Goal: Task Accomplishment & Management: Use online tool/utility

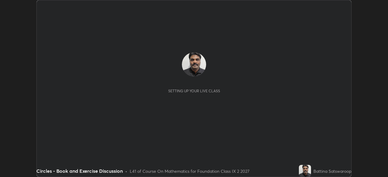
scroll to position [177, 388]
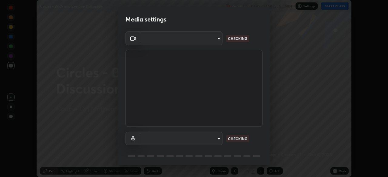
type input "5204e49b19dfb47b934bd0def1c8e1a00b2014265d57ee16b47da032bff83a8c"
click at [206, 139] on body "Erase all Circles - Book and Exercise Discussion Recording CLASS STARTS IN 1 MI…" at bounding box center [194, 88] width 388 height 177
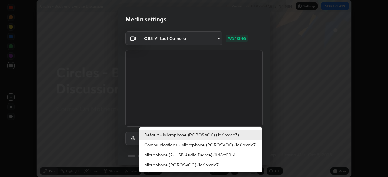
click at [230, 142] on li "Communications - Microphone (POROSVOC) (1d6b:a4a7)" at bounding box center [200, 145] width 122 height 10
type input "communications"
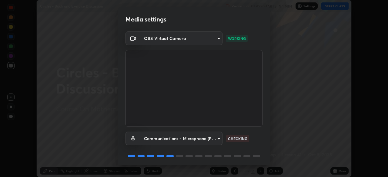
click at [197, 138] on body "Erase all Circles - Book and Exercise Discussion Recording CLASS STARTS IN 1 MI…" at bounding box center [194, 88] width 388 height 177
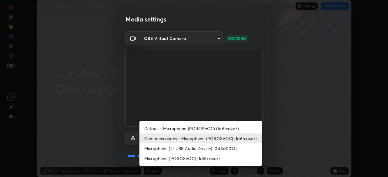
click at [226, 138] on li "Communications - Microphone (POROSVOC) (1d6b:a4a7)" at bounding box center [200, 139] width 122 height 10
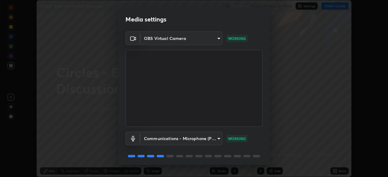
scroll to position [22, 0]
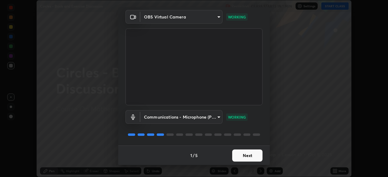
click at [251, 154] on button "Next" at bounding box center [247, 156] width 30 height 12
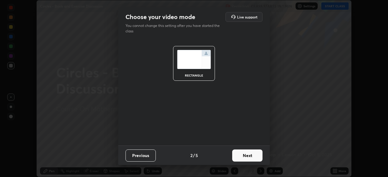
scroll to position [0, 0]
click at [251, 155] on button "Next" at bounding box center [247, 156] width 30 height 12
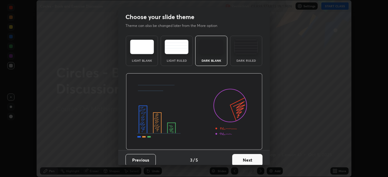
click at [250, 158] on button "Next" at bounding box center [247, 160] width 30 height 12
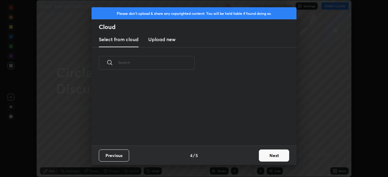
scroll to position [2, 3]
click at [268, 152] on button "Next" at bounding box center [274, 156] width 30 height 12
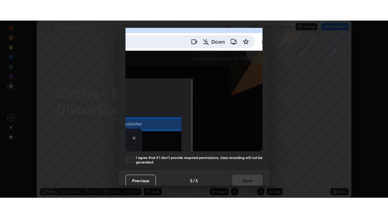
scroll to position [145, 0]
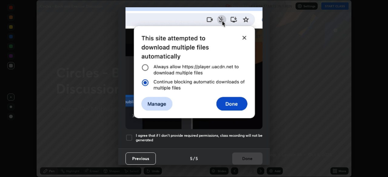
click at [235, 133] on h5 "I agree that if I don't provide required permissions, class recording will not …" at bounding box center [199, 137] width 127 height 9
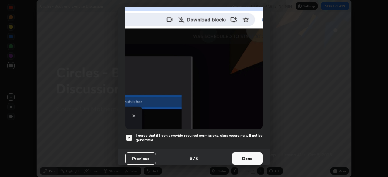
click at [248, 153] on button "Done" at bounding box center [247, 159] width 30 height 12
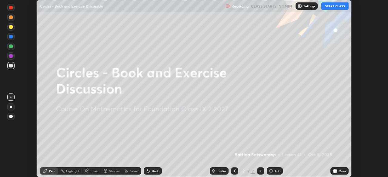
click at [281, 170] on div "Add" at bounding box center [275, 171] width 16 height 7
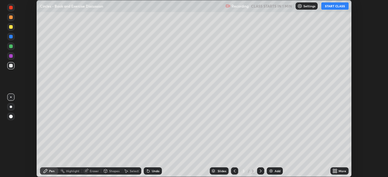
click at [339, 171] on div "More" at bounding box center [342, 171] width 8 height 3
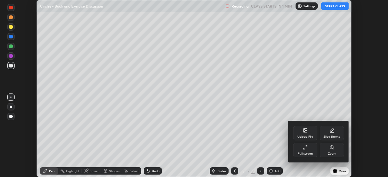
click at [309, 149] on div "Full screen" at bounding box center [305, 150] width 24 height 15
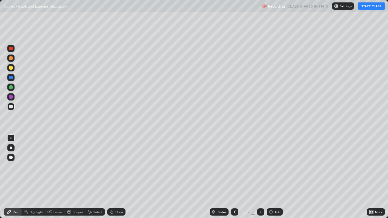
scroll to position [218, 388]
click at [366, 7] on button "START CLASS" at bounding box center [371, 5] width 27 height 7
